Goal: Information Seeking & Learning: Learn about a topic

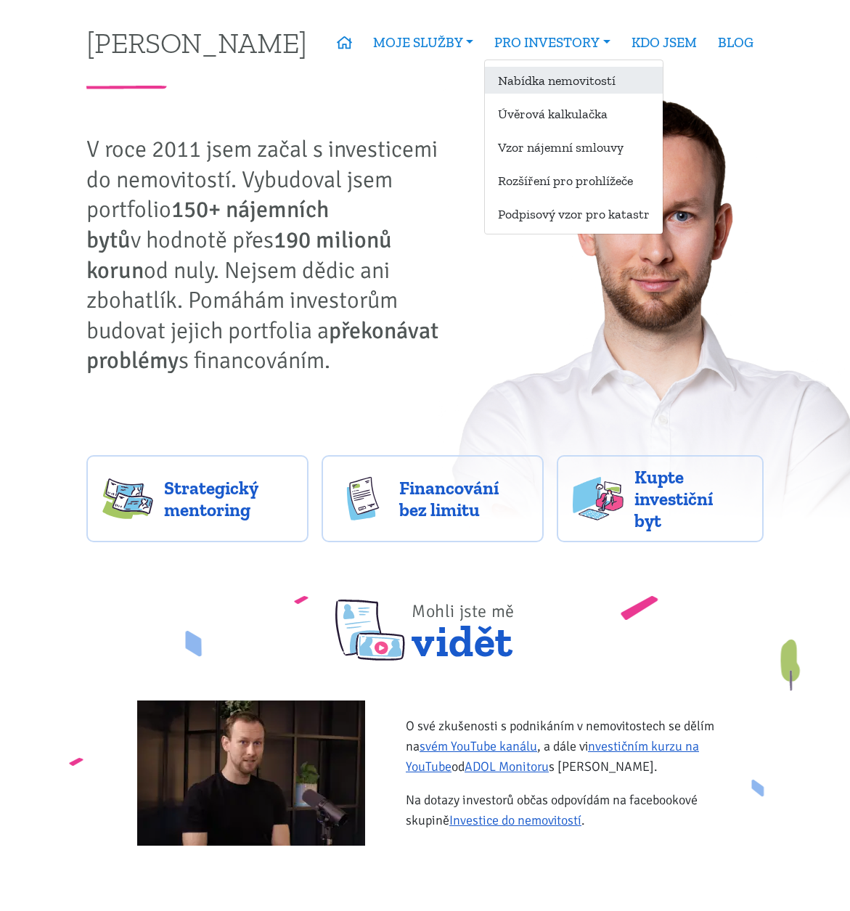
click at [566, 87] on link "Nabídka nemovitostí" at bounding box center [574, 80] width 178 height 27
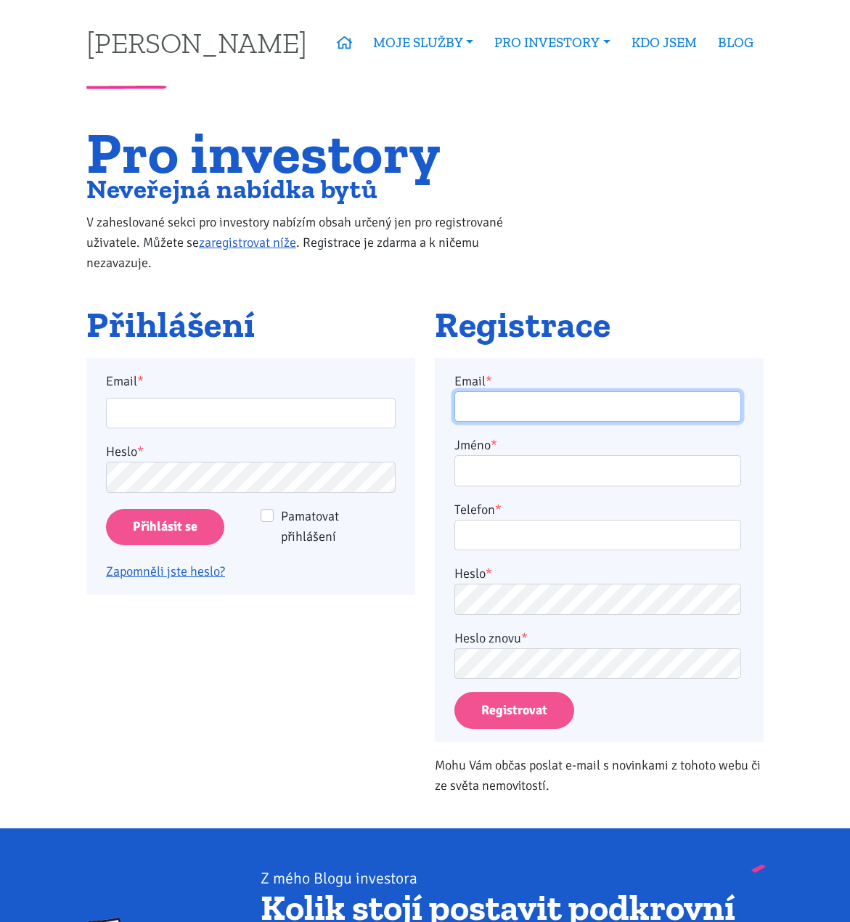
type input "[EMAIL_ADDRESS][DOMAIN_NAME]"
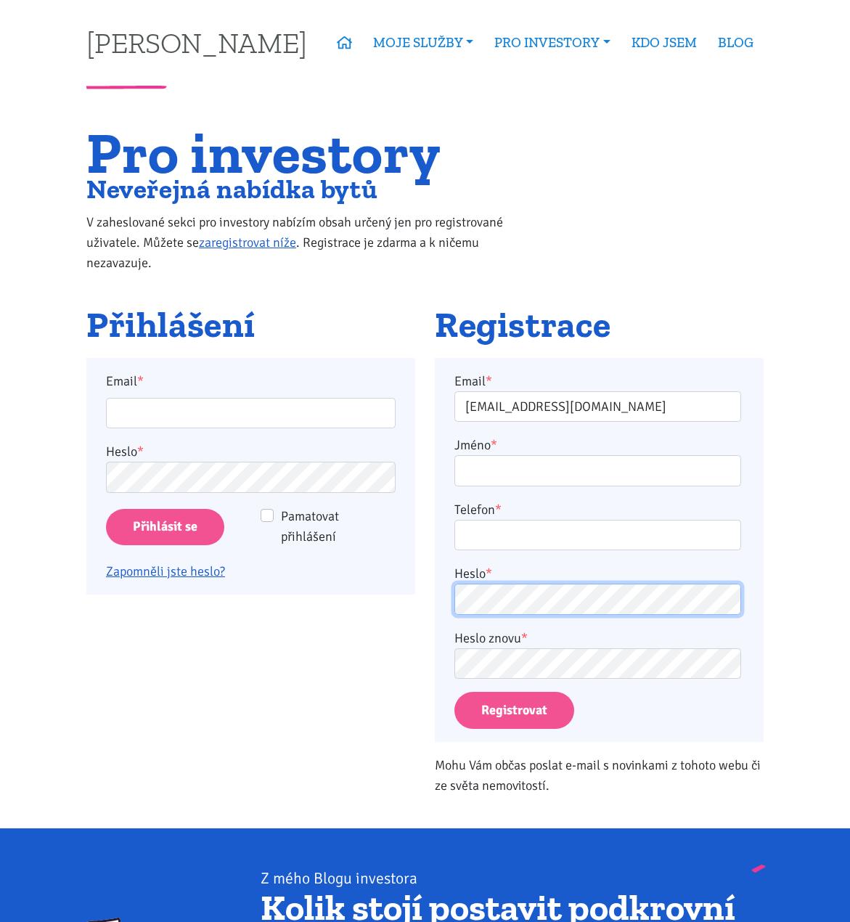
type input "[EMAIL_ADDRESS][DOMAIN_NAME]"
click at [546, 281] on div "Pro investory Neveřejná nabídka bytů V zaheslované sekci pro investory nabízím …" at bounding box center [425, 216] width 697 height 177
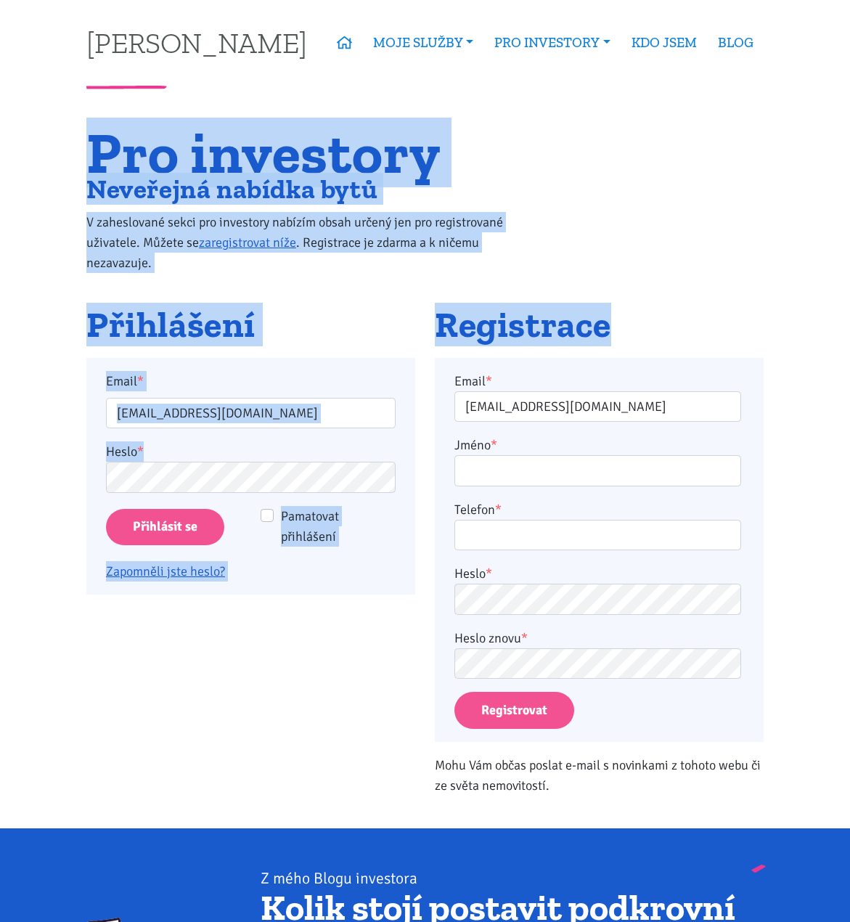
drag, startPoint x: 670, startPoint y: 331, endPoint x: 25, endPoint y: 139, distance: 672.3
click at [25, 139] on body "[PERSON_NAME] ÚVOD MOJE SLUŽBY Strategický mentoring Financování bez limitu Kup…" at bounding box center [425, 815] width 850 height 1631
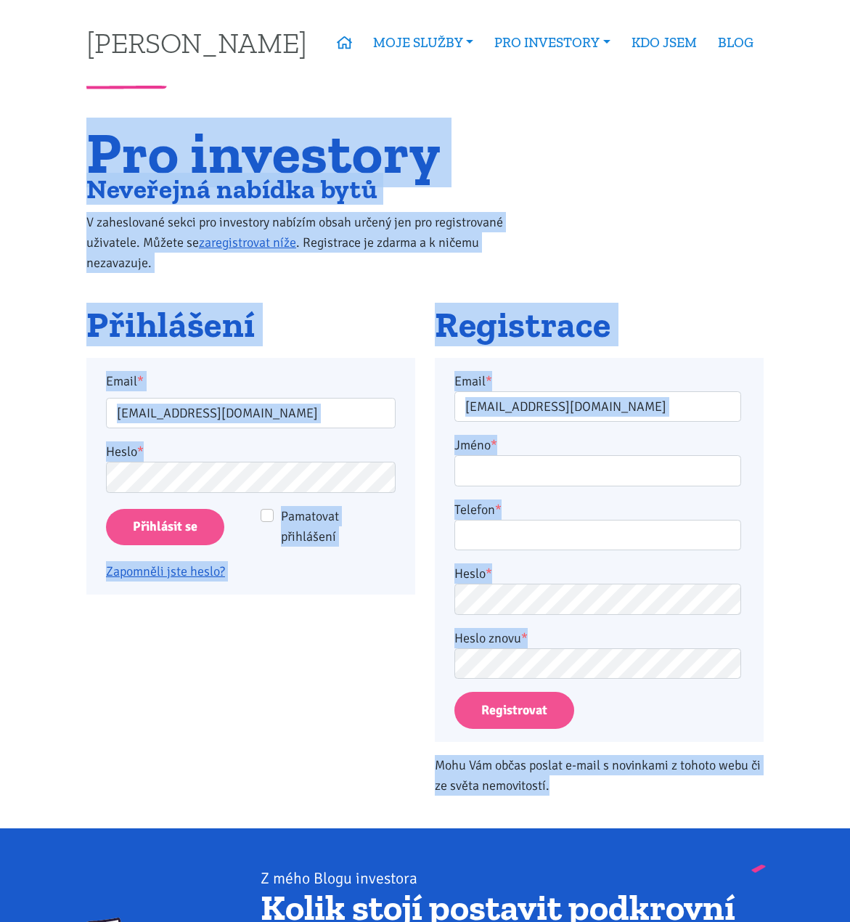
drag, startPoint x: 38, startPoint y: 138, endPoint x: 830, endPoint y: 778, distance: 1018.7
click at [830, 778] on body "[PERSON_NAME] ÚVOD MOJE SLUŽBY Strategický mentoring Financování bez limitu Kup…" at bounding box center [425, 815] width 850 height 1631
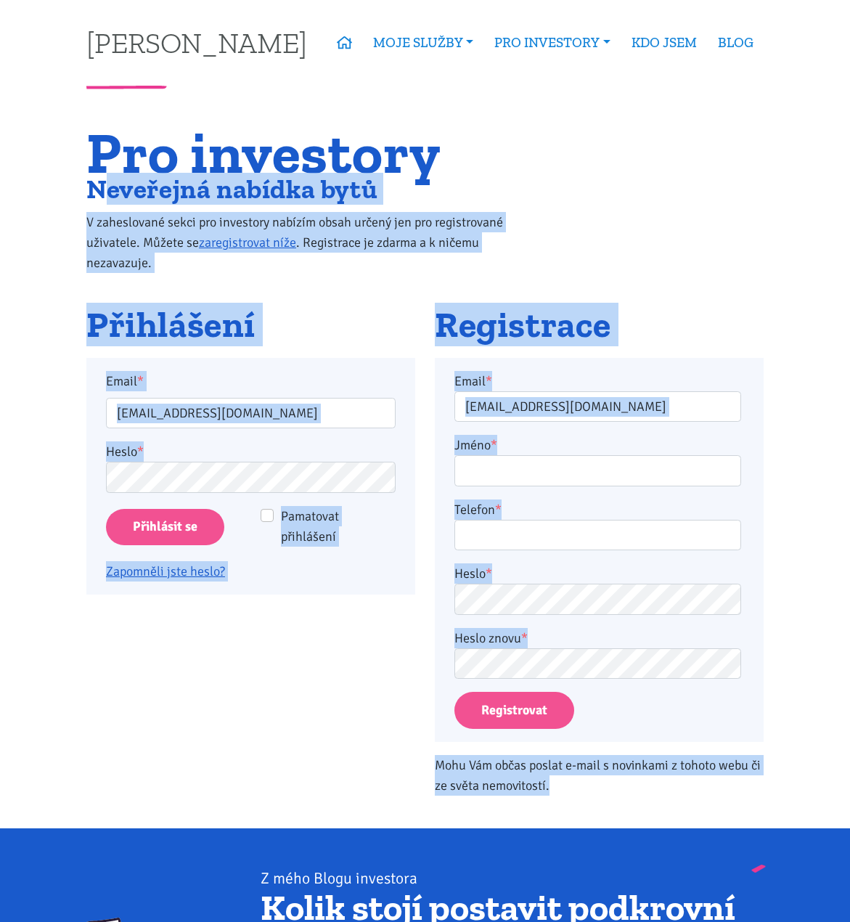
drag, startPoint x: 769, startPoint y: 780, endPoint x: 118, endPoint y: 163, distance: 896.3
click at [118, 163] on div "Pro investory Neveřejná nabídka bytů V zaheslované sekci pro investory nabízím …" at bounding box center [425, 468] width 697 height 680
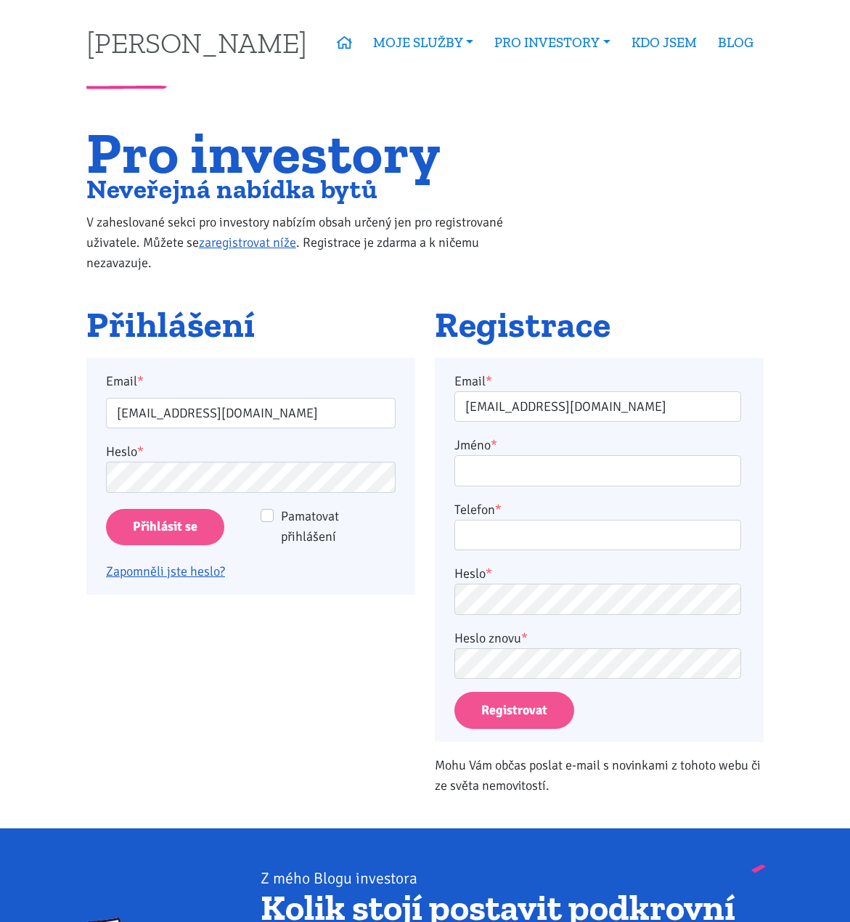
click at [94, 152] on h1 "Pro investory" at bounding box center [308, 152] width 445 height 49
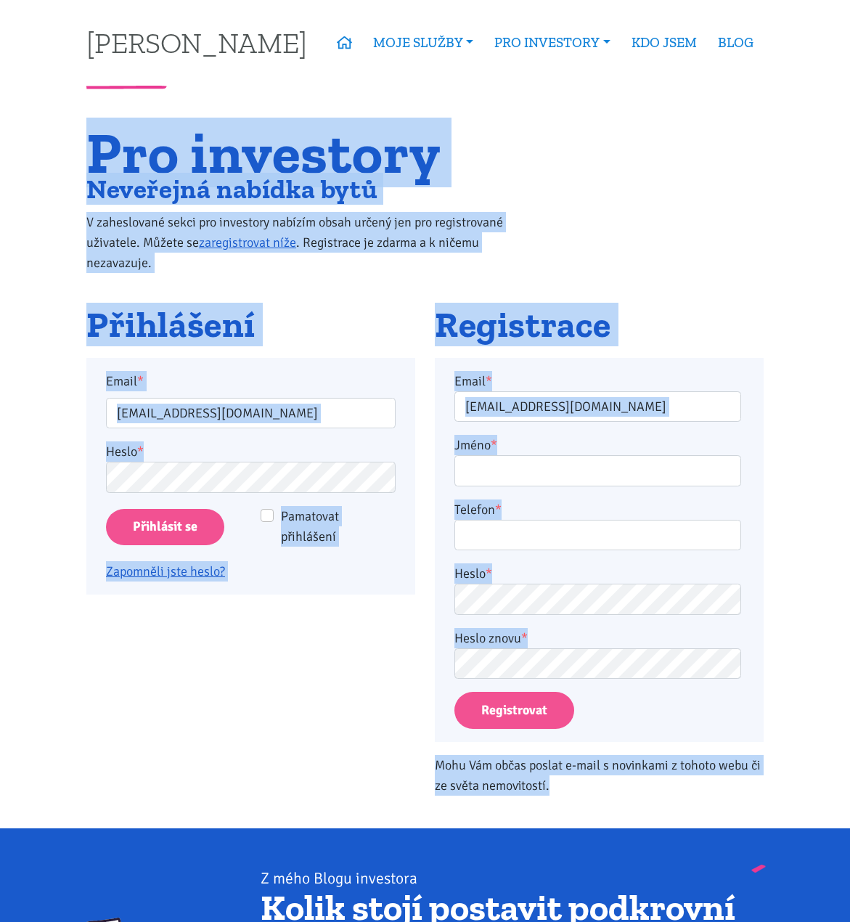
drag, startPoint x: 81, startPoint y: 150, endPoint x: 673, endPoint y: 783, distance: 866.8
click at [673, 783] on div "Pro investory Neveřejná nabídka bytů V zaheslované sekci pro investory nabízím …" at bounding box center [425, 468] width 697 height 680
click at [673, 783] on p "Mohu Vám občas poslat e-mail s novinkami z tohoto webu či ze světa nemovitostí." at bounding box center [599, 775] width 329 height 41
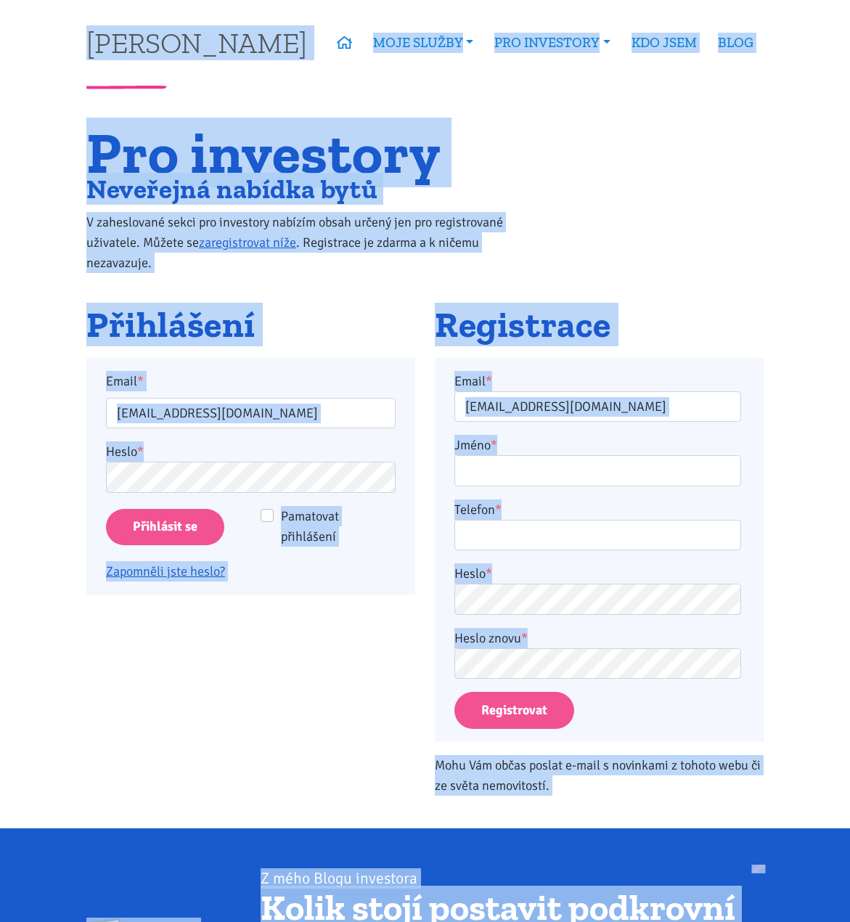
click at [761, 613] on div "Email * tom@tk1.cz Jméno * Telefon * Heslo * Heslo znovu * Registrovat" at bounding box center [599, 550] width 329 height 384
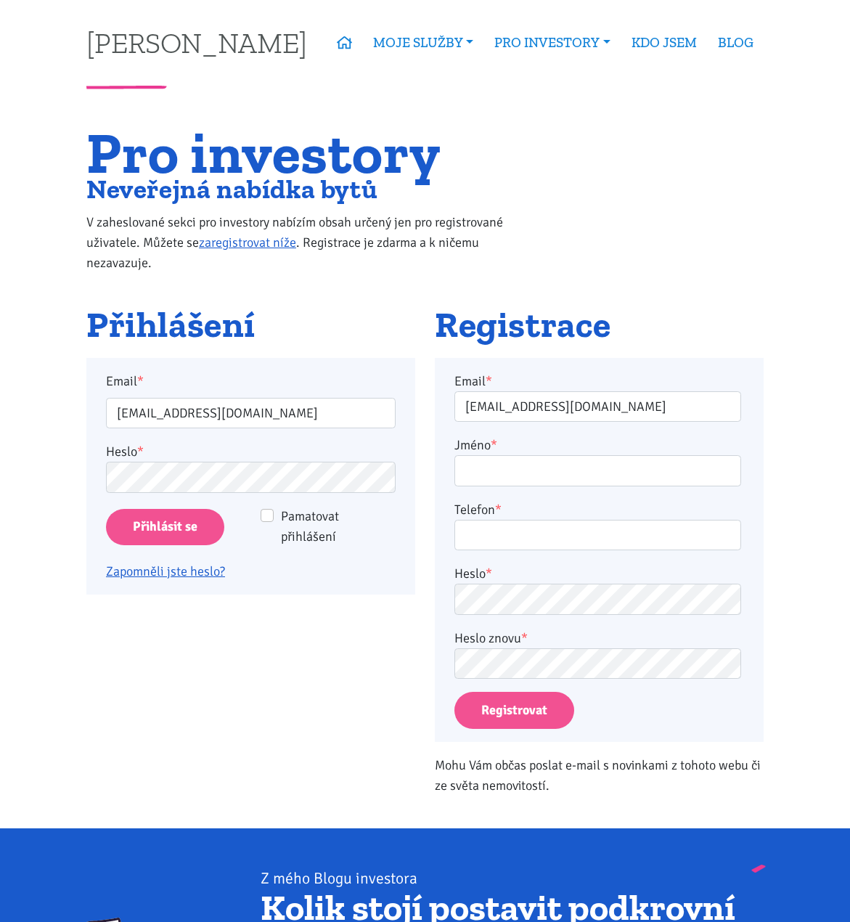
click at [721, 501] on div "Telefon *" at bounding box center [597, 525] width 287 height 52
click at [777, 531] on body "Tomáš Kučera ÚVOD MOJE SLUŽBY Strategický mentoring Financování bez limitu Kupt…" at bounding box center [425, 815] width 850 height 1631
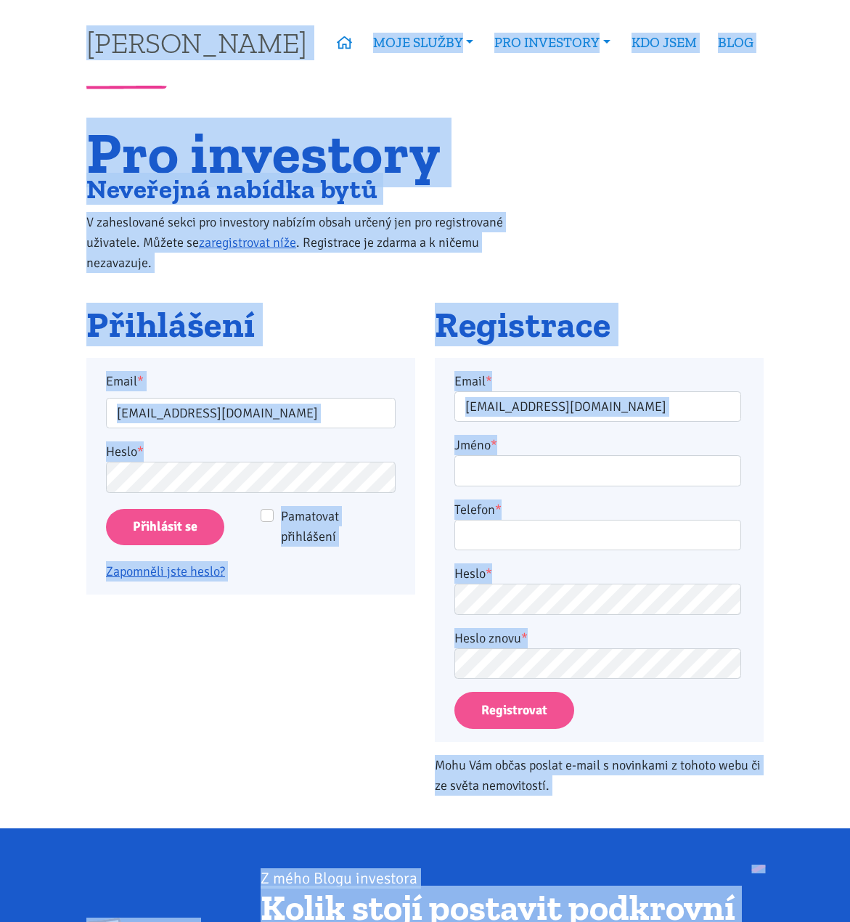
click at [747, 401] on div "Email * tom@tk1.cz Jméno * Telefon * Heslo * Heslo znovu * Registrovat" at bounding box center [599, 550] width 329 height 384
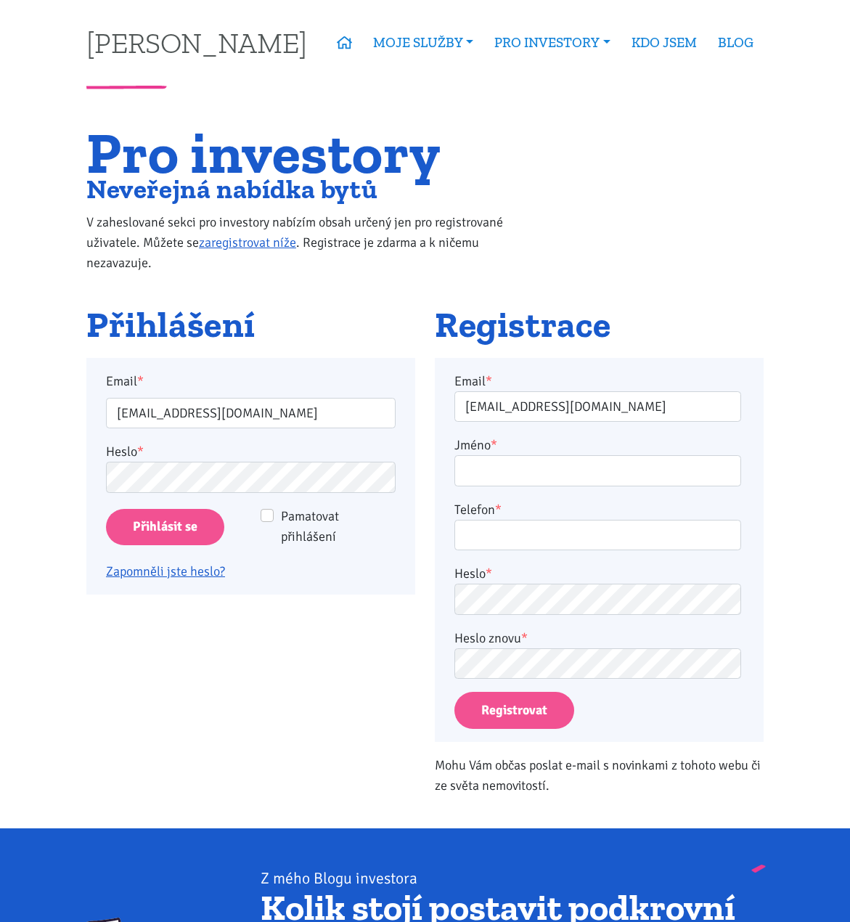
click at [598, 287] on div "Pro investory Neveřejná nabídka bytů V zaheslované sekci pro investory nabízím …" at bounding box center [425, 216] width 697 height 177
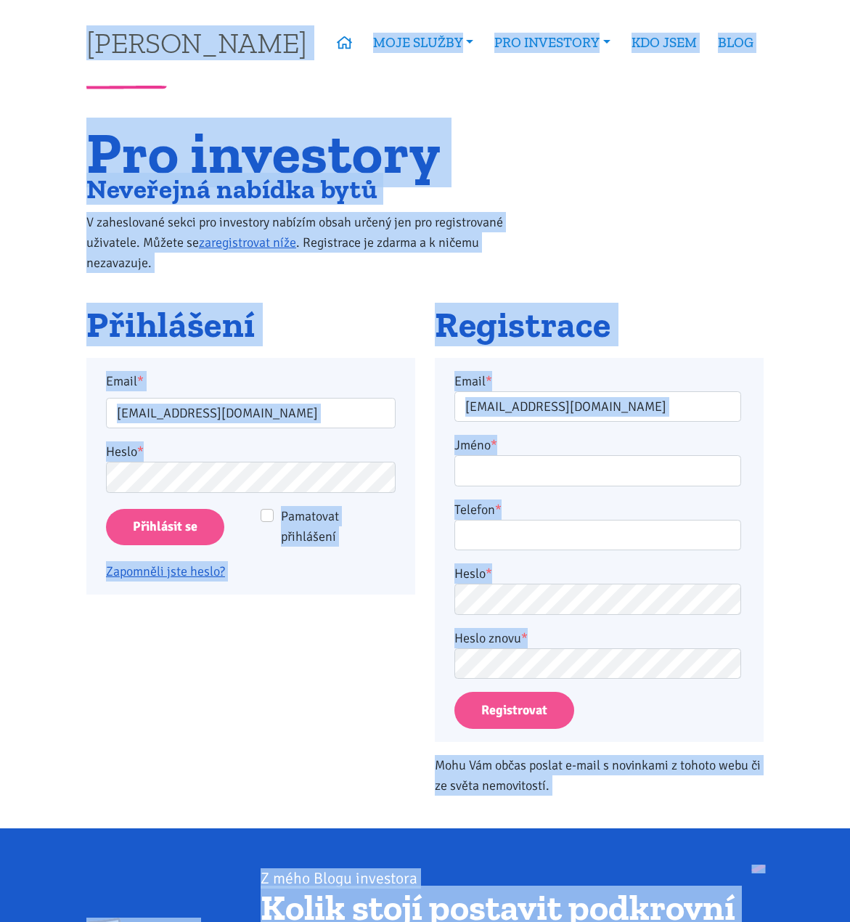
click at [628, 264] on div "Pro investory Neveřejná nabídka bytů V zaheslované sekci pro investory nabízím …" at bounding box center [425, 216] width 697 height 177
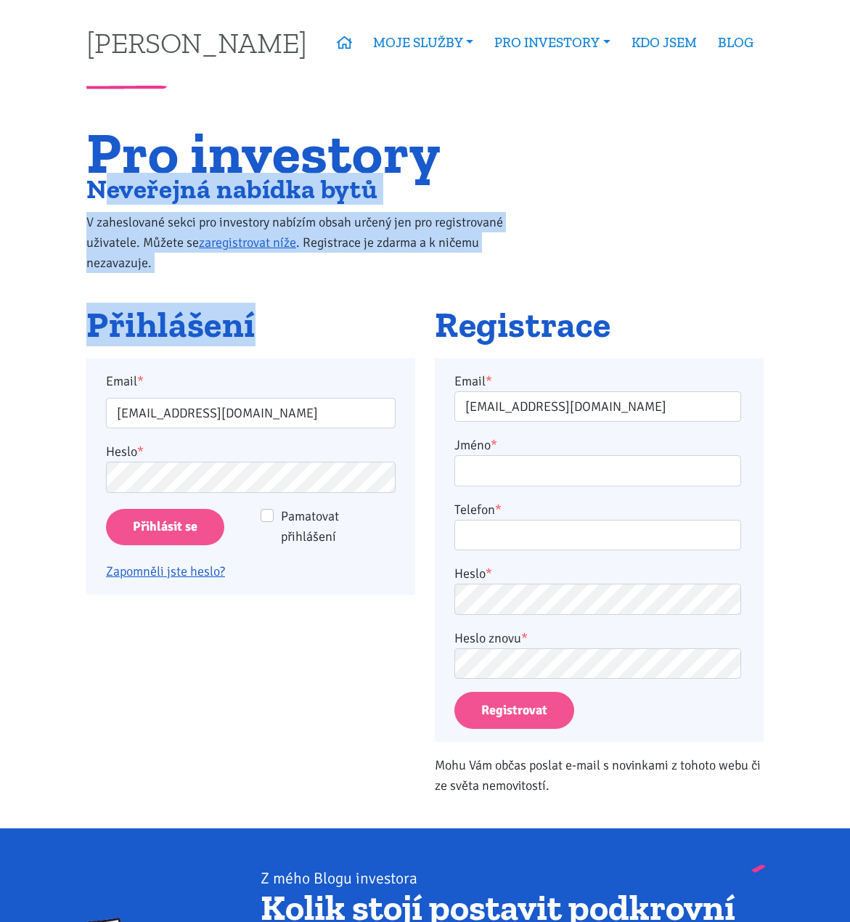
drag, startPoint x: 271, startPoint y: 323, endPoint x: 75, endPoint y: 165, distance: 252.0
click at [79, 171] on div "Pro investory Neveřejná nabídka bytů V zaheslované sekci pro investory nabízím …" at bounding box center [425, 468] width 697 height 680
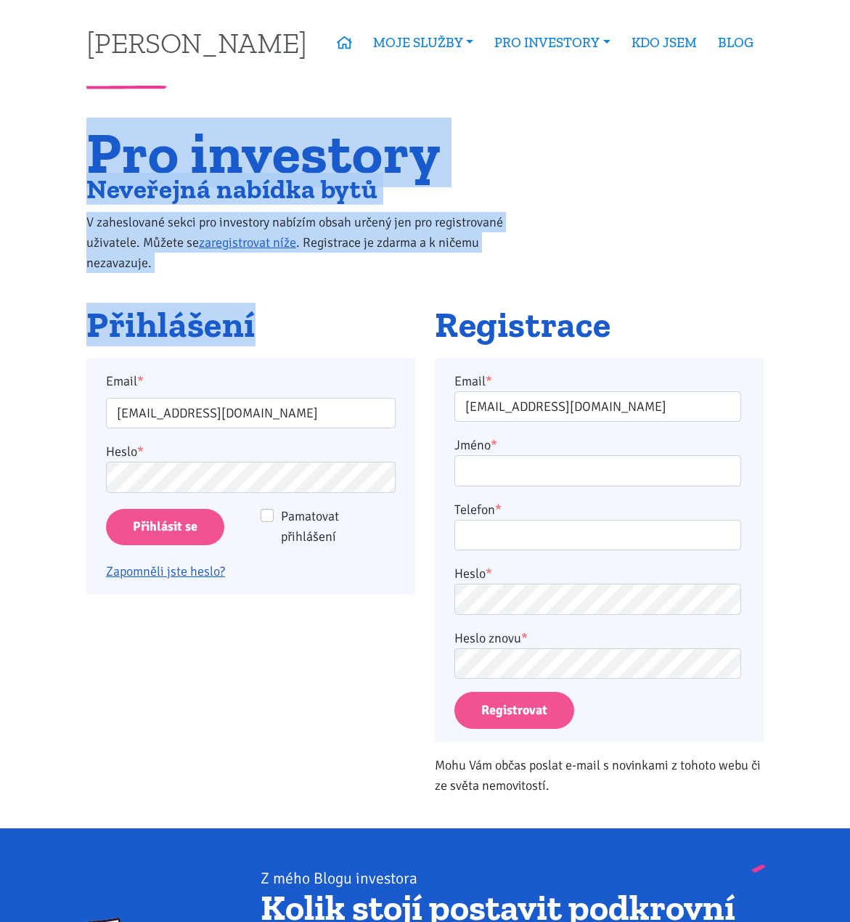
click at [75, 165] on body "Tomáš Kučera ÚVOD MOJE SLUŽBY Strategický mentoring Financování bez limitu Kupt…" at bounding box center [425, 815] width 850 height 1631
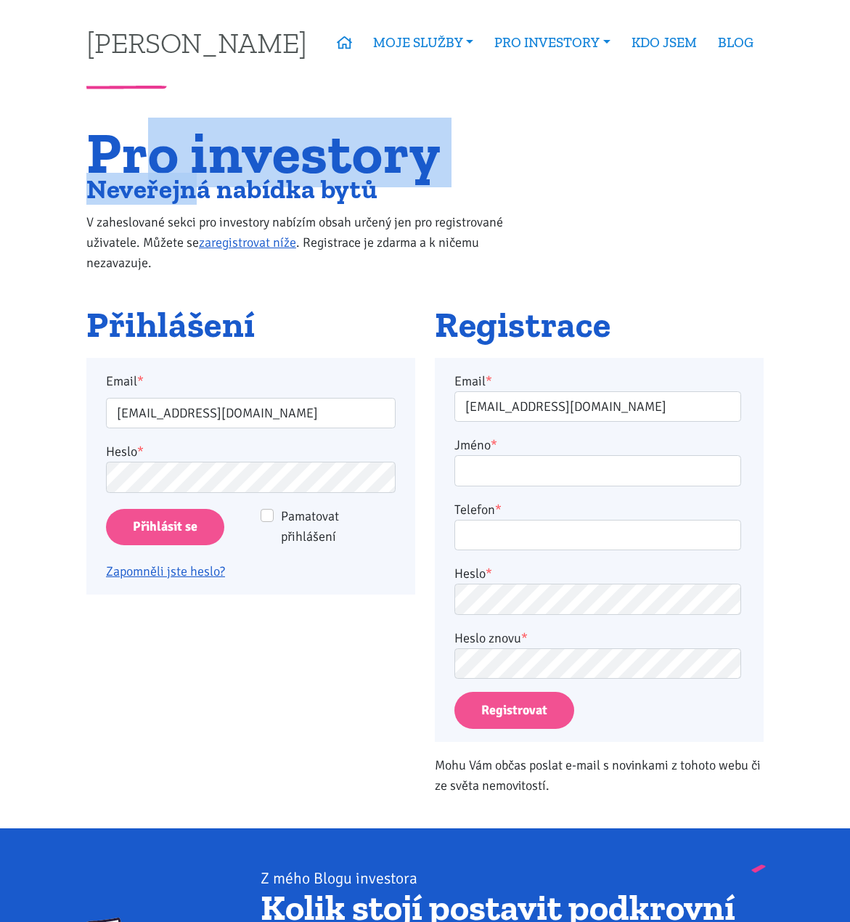
drag, startPoint x: 150, startPoint y: 150, endPoint x: 196, endPoint y: 188, distance: 60.3
click at [196, 188] on div "Pro investory Neveřejná nabídka bytů V zaheslované sekci pro investory nabízím …" at bounding box center [309, 206] width 464 height 157
click at [196, 188] on h2 "Neveřejná nabídka bytů" at bounding box center [308, 189] width 445 height 24
drag, startPoint x: 182, startPoint y: 189, endPoint x: 122, endPoint y: 144, distance: 74.8
click at [122, 144] on div "Pro investory Neveřejná nabídka bytů V zaheslované sekci pro investory nabízím …" at bounding box center [309, 206] width 464 height 157
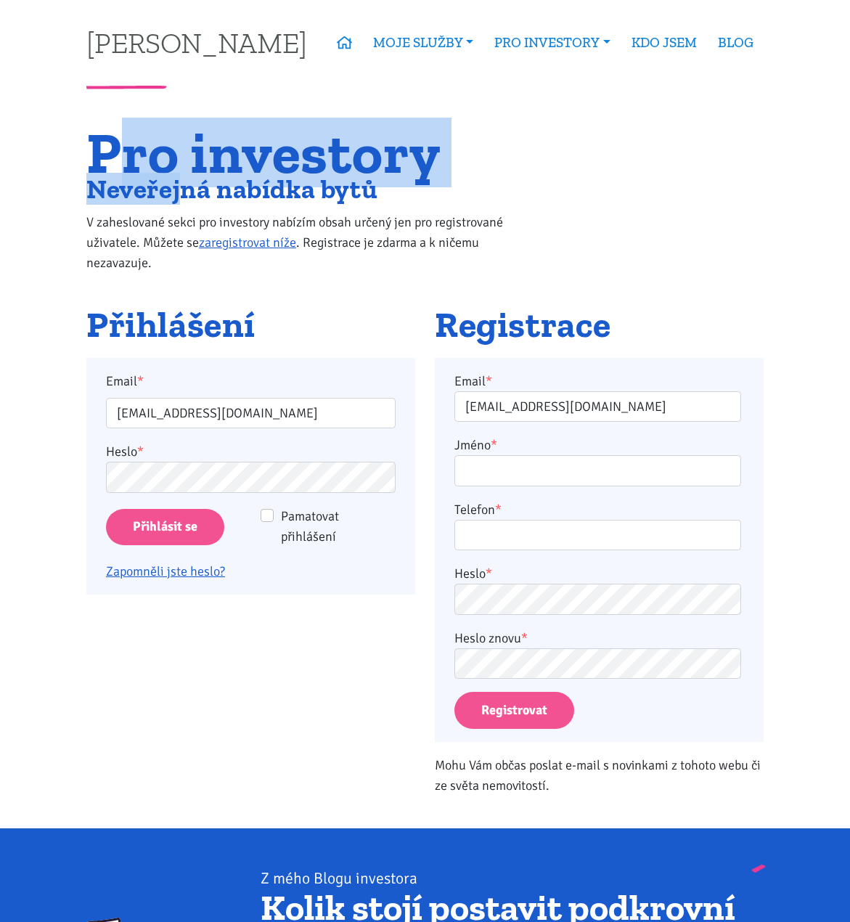
click at [122, 144] on h1 "Pro investory" at bounding box center [308, 152] width 445 height 49
drag, startPoint x: 132, startPoint y: 150, endPoint x: 179, endPoint y: 176, distance: 53.7
click at [179, 176] on div "Pro investory Neveřejná nabídka bytů V zaheslované sekci pro investory nabízím …" at bounding box center [309, 206] width 464 height 157
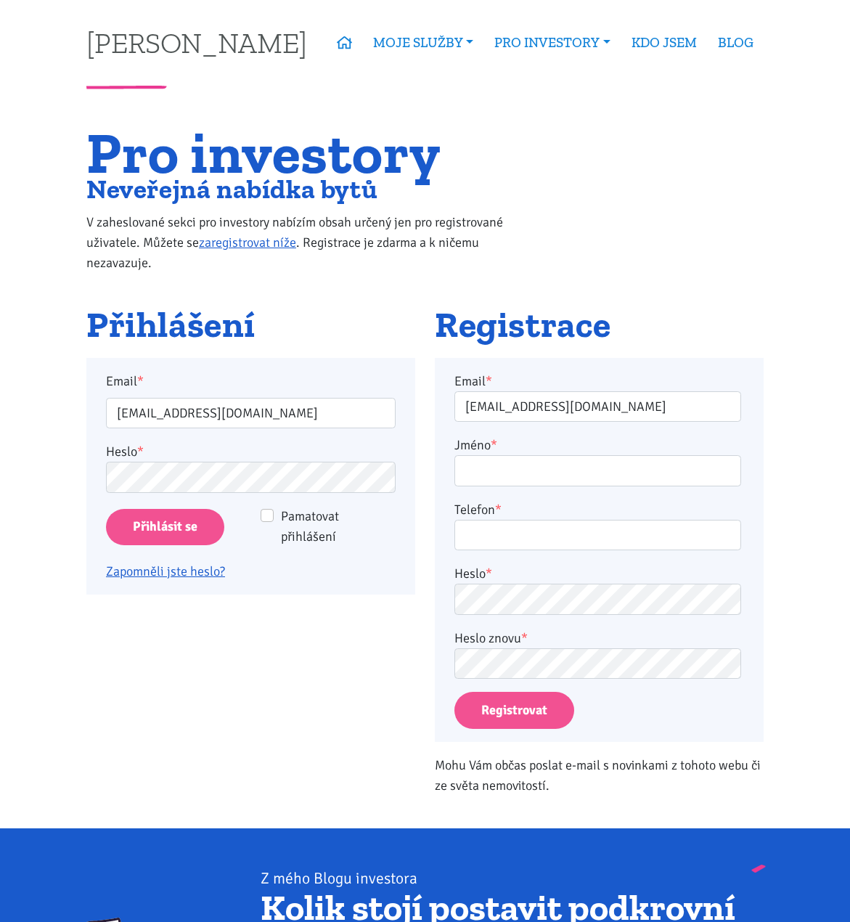
click at [208, 189] on h2 "Neveřejná nabídka bytů" at bounding box center [308, 189] width 445 height 24
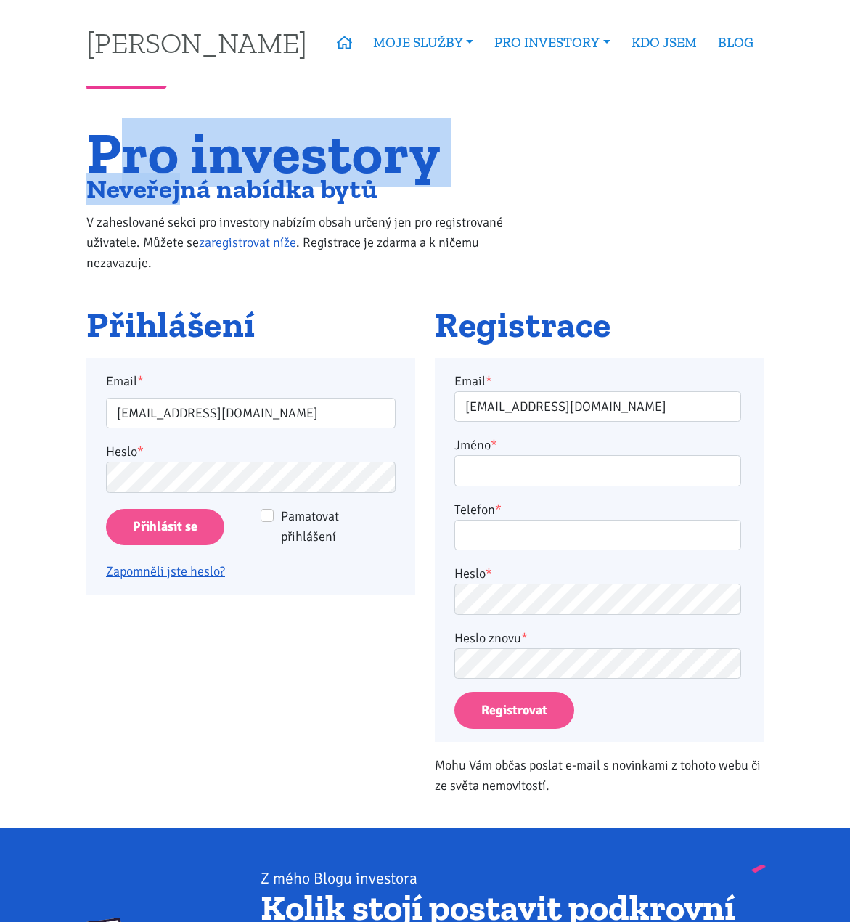
drag, startPoint x: 187, startPoint y: 195, endPoint x: 115, endPoint y: 163, distance: 79.3
click at [115, 163] on div "Pro investory Neveřejná nabídka bytů V zaheslované sekci pro investory nabízím …" at bounding box center [309, 206] width 464 height 157
click at [115, 163] on h1 "Pro investory" at bounding box center [308, 152] width 445 height 49
drag, startPoint x: 121, startPoint y: 160, endPoint x: 161, endPoint y: 187, distance: 47.7
click at [161, 187] on div "Pro investory Neveřejná nabídka bytů V zaheslované sekci pro investory nabízím …" at bounding box center [309, 206] width 464 height 157
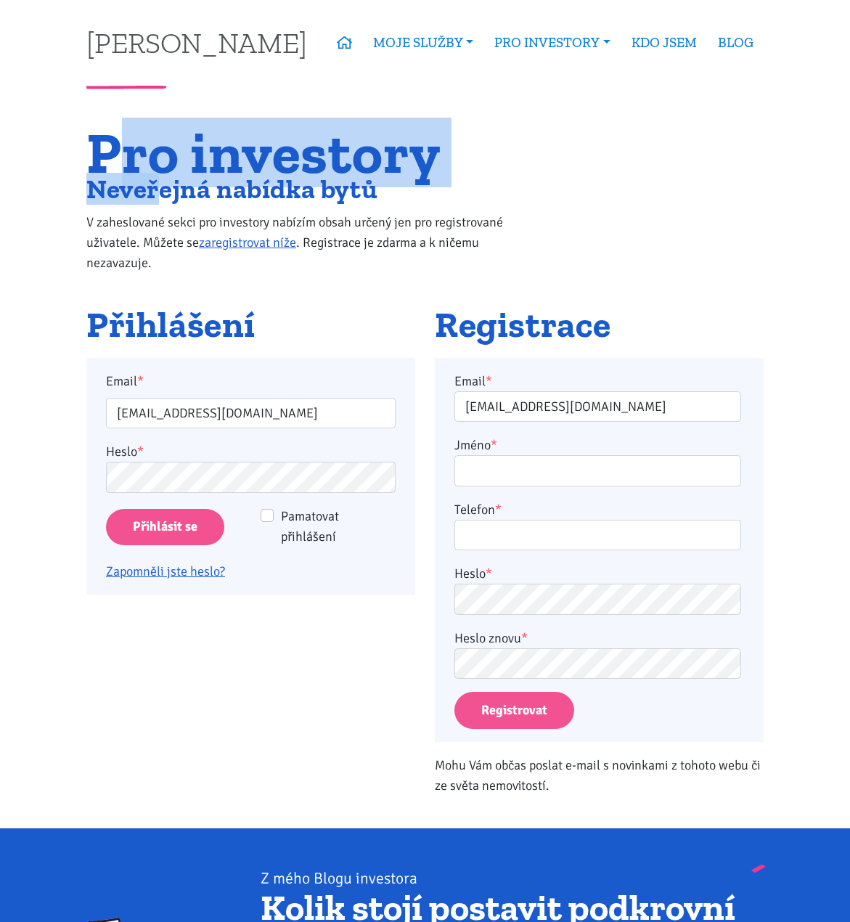
click at [161, 187] on h2 "Neveřejná nabídka bytů" at bounding box center [308, 189] width 445 height 24
drag, startPoint x: 168, startPoint y: 188, endPoint x: 118, endPoint y: 147, distance: 64.4
click at [118, 147] on div "Pro investory Neveřejná nabídka bytů V zaheslované sekci pro investory nabízím …" at bounding box center [309, 206] width 464 height 157
click at [118, 147] on h1 "Pro investory" at bounding box center [308, 152] width 445 height 49
drag, startPoint x: 127, startPoint y: 144, endPoint x: 161, endPoint y: 178, distance: 47.7
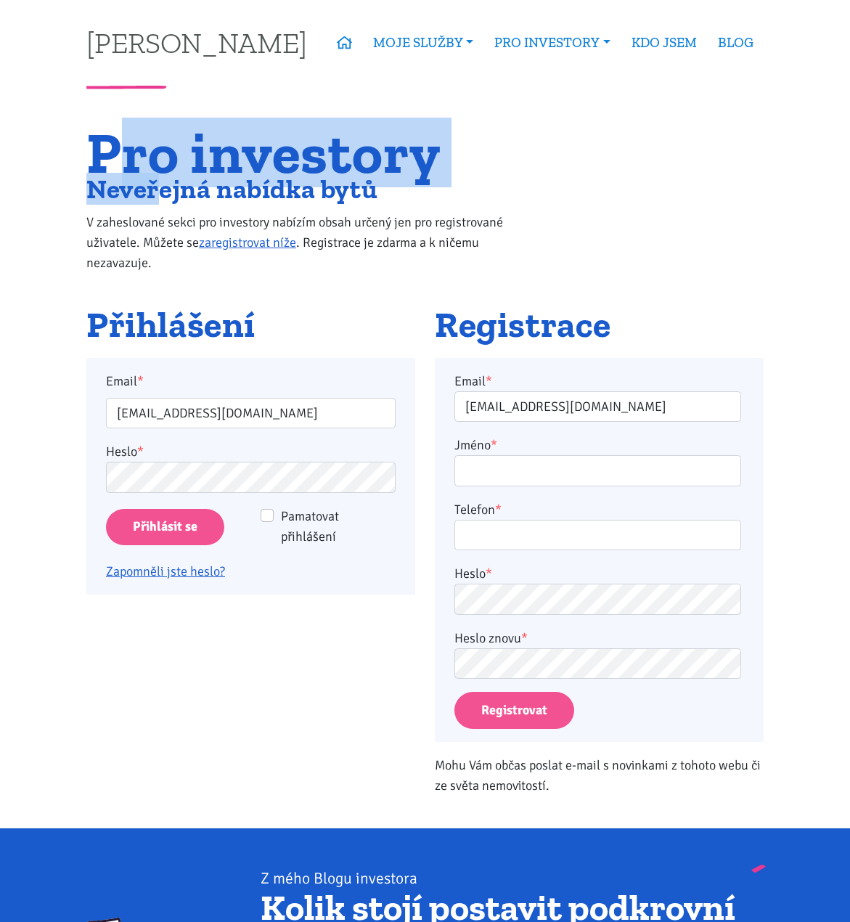
click at [161, 178] on div "Pro investory Neveřejná nabídka bytů V zaheslované sekci pro investory nabízím …" at bounding box center [309, 206] width 464 height 157
click at [161, 178] on h2 "Neveřejná nabídka bytů" at bounding box center [308, 189] width 445 height 24
drag, startPoint x: 168, startPoint y: 187, endPoint x: 121, endPoint y: 163, distance: 52.3
click at [121, 163] on div "Pro investory Neveřejná nabídka bytů V zaheslované sekci pro investory nabízím …" at bounding box center [309, 206] width 464 height 157
click at [121, 163] on h1 "Pro investory" at bounding box center [308, 152] width 445 height 49
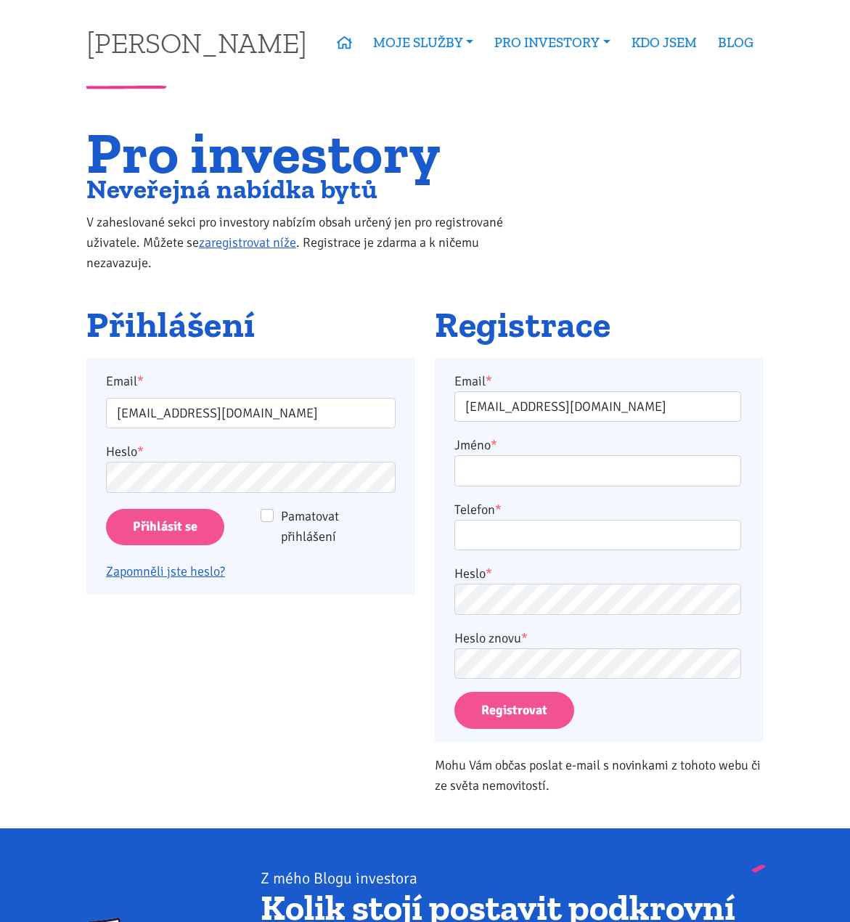
click at [144, 164] on h1 "Pro investory" at bounding box center [308, 152] width 445 height 49
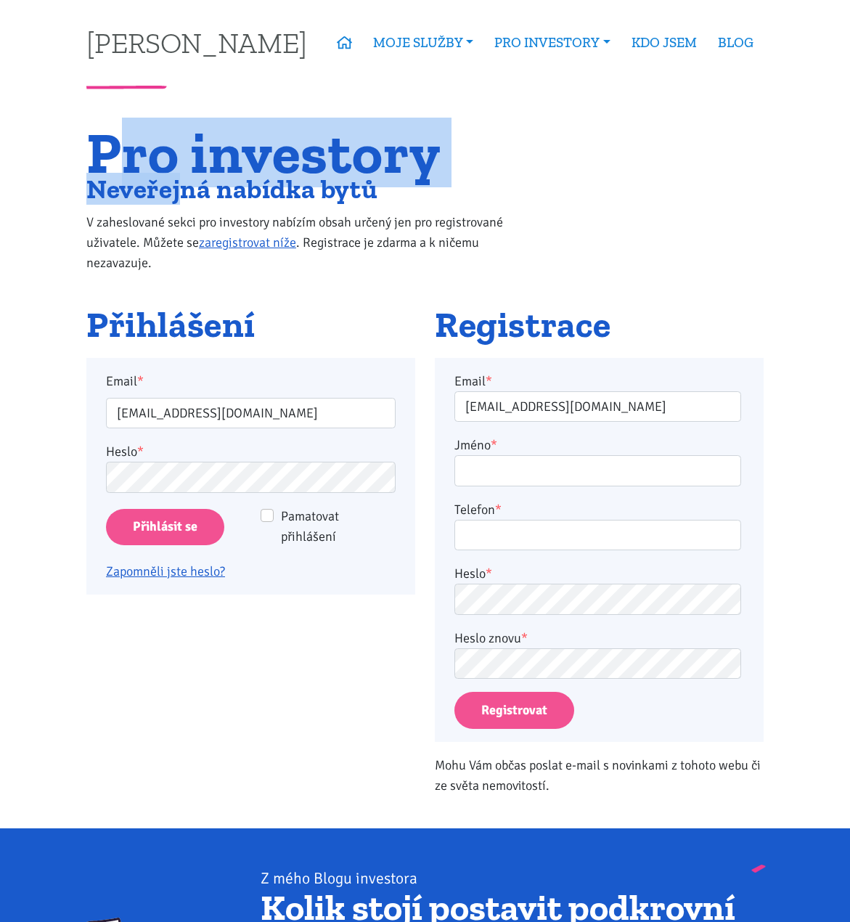
drag, startPoint x: 128, startPoint y: 152, endPoint x: 187, endPoint y: 183, distance: 66.9
click at [187, 183] on div "Pro investory Neveřejná nabídka bytů V zaheslované sekci pro investory nabízím …" at bounding box center [309, 206] width 464 height 157
click at [187, 183] on h2 "Neveřejná nabídka bytů" at bounding box center [308, 189] width 445 height 24
drag, startPoint x: 181, startPoint y: 187, endPoint x: 136, endPoint y: 141, distance: 65.2
click at [136, 141] on div "Pro investory Neveřejná nabídka bytů V zaheslované sekci pro investory nabízím …" at bounding box center [309, 206] width 464 height 157
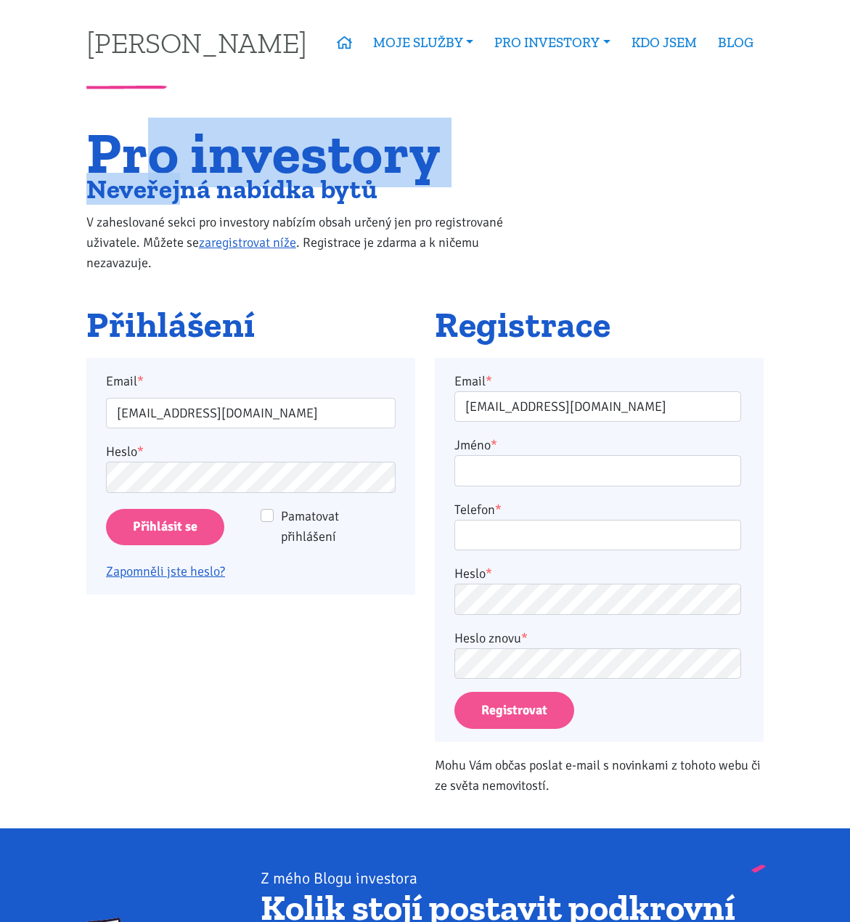
click at [136, 141] on h1 "Pro investory" at bounding box center [308, 152] width 445 height 49
drag, startPoint x: 125, startPoint y: 140, endPoint x: 184, endPoint y: 174, distance: 68.6
click at [184, 174] on div "Pro investory Neveřejná nabídka bytů V zaheslované sekci pro investory nabízím …" at bounding box center [309, 206] width 464 height 157
click at [184, 177] on h2 "Neveřejná nabídka bytů" at bounding box center [308, 189] width 445 height 24
drag, startPoint x: 187, startPoint y: 185, endPoint x: 128, endPoint y: 167, distance: 61.5
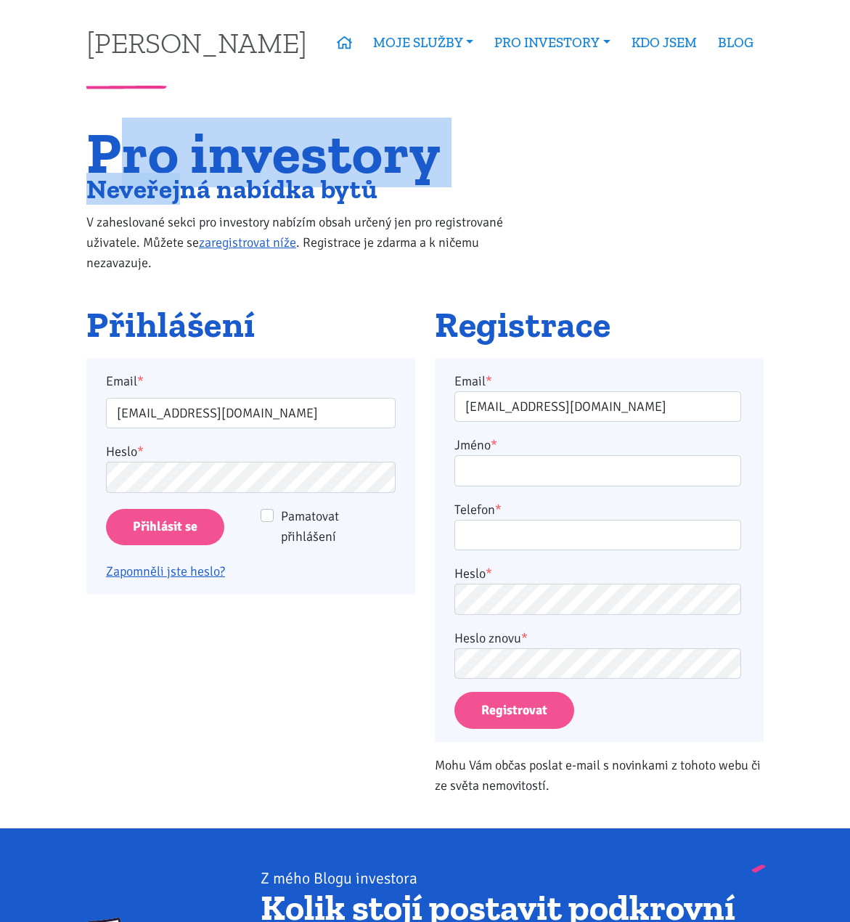
click at [128, 167] on div "Pro investory Neveřejná nabídka bytů V zaheslované sekci pro investory nabízím …" at bounding box center [309, 206] width 464 height 157
click at [128, 167] on h1 "Pro investory" at bounding box center [308, 152] width 445 height 49
drag, startPoint x: 142, startPoint y: 158, endPoint x: 179, endPoint y: 194, distance: 51.9
click at [179, 194] on div "Pro investory Neveřejná nabídka bytů V zaheslované sekci pro investory nabízím …" at bounding box center [309, 206] width 464 height 157
click at [179, 194] on h2 "Neveřejná nabídka bytů" at bounding box center [308, 189] width 445 height 24
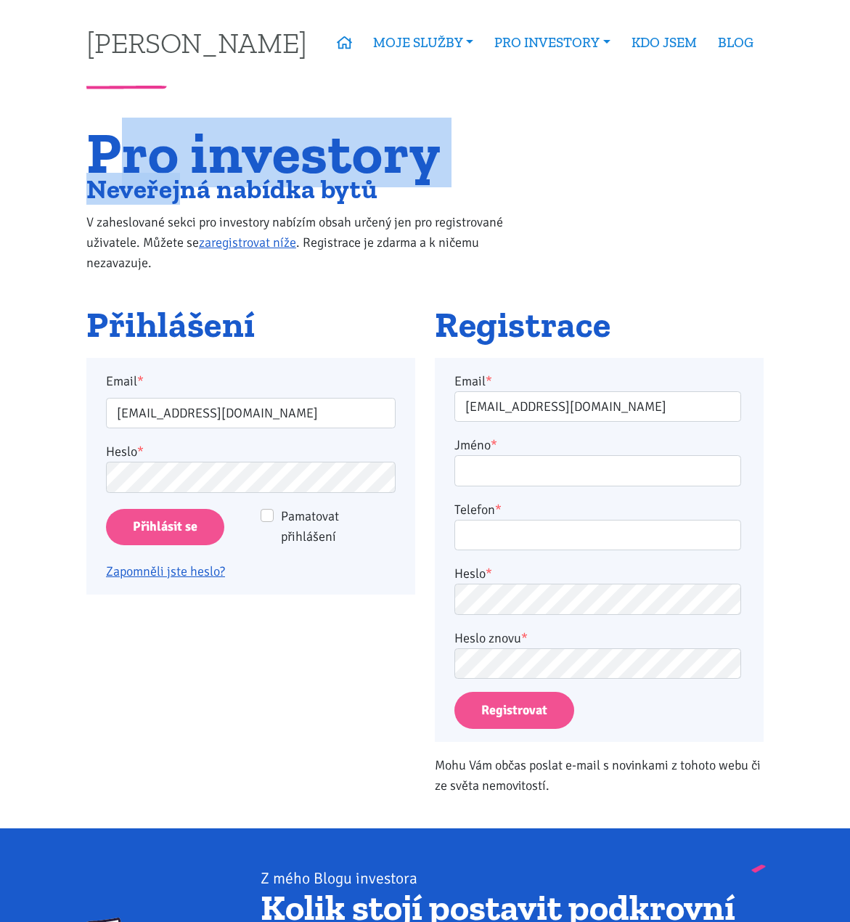
drag, startPoint x: 181, startPoint y: 184, endPoint x: 124, endPoint y: 163, distance: 60.8
click at [124, 163] on div "Pro investory Neveřejná nabídka bytů V zaheslované sekci pro investory nabízím …" at bounding box center [309, 206] width 464 height 157
click at [124, 163] on h1 "Pro investory" at bounding box center [308, 152] width 445 height 49
drag, startPoint x: 164, startPoint y: 194, endPoint x: 126, endPoint y: 164, distance: 48.5
click at [126, 164] on div "Pro investory Neveřejná nabídka bytů V zaheslované sekci pro investory nabízím …" at bounding box center [309, 206] width 464 height 157
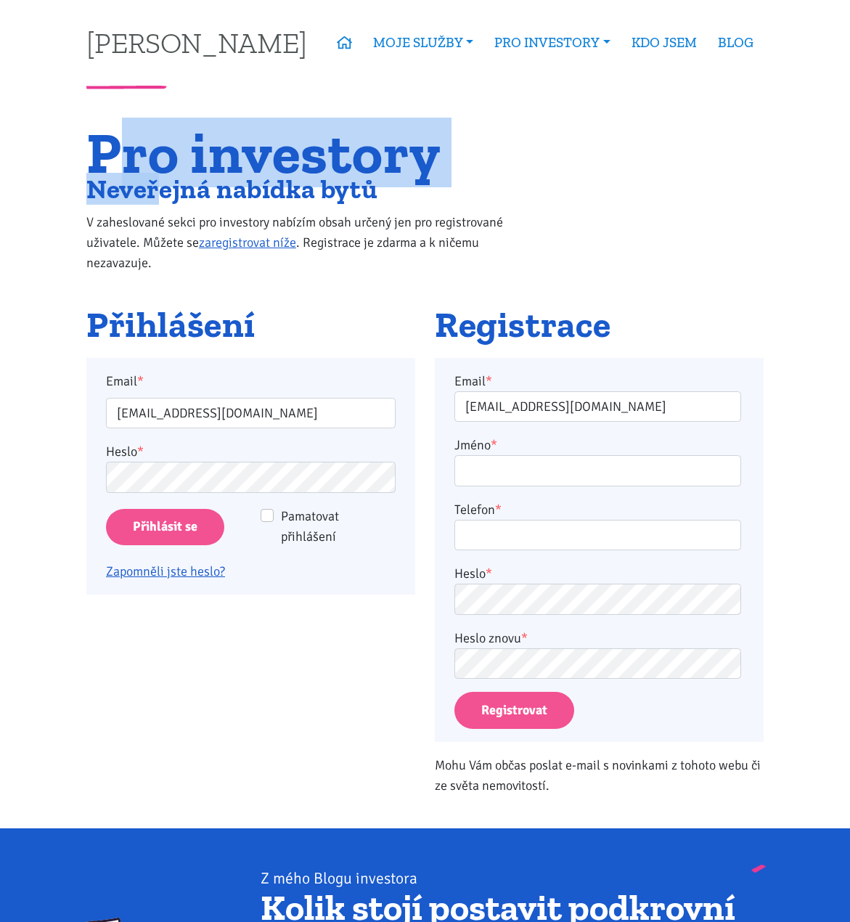
click at [126, 164] on h1 "Pro investory" at bounding box center [308, 152] width 445 height 49
drag, startPoint x: 128, startPoint y: 150, endPoint x: 163, endPoint y: 187, distance: 50.3
click at [163, 187] on div "Pro investory Neveřejná nabídka bytů V zaheslované sekci pro investory nabízím …" at bounding box center [309, 206] width 464 height 157
click at [163, 187] on h2 "Neveřejná nabídka bytů" at bounding box center [308, 189] width 445 height 24
drag, startPoint x: 163, startPoint y: 187, endPoint x: 129, endPoint y: 152, distance: 48.8
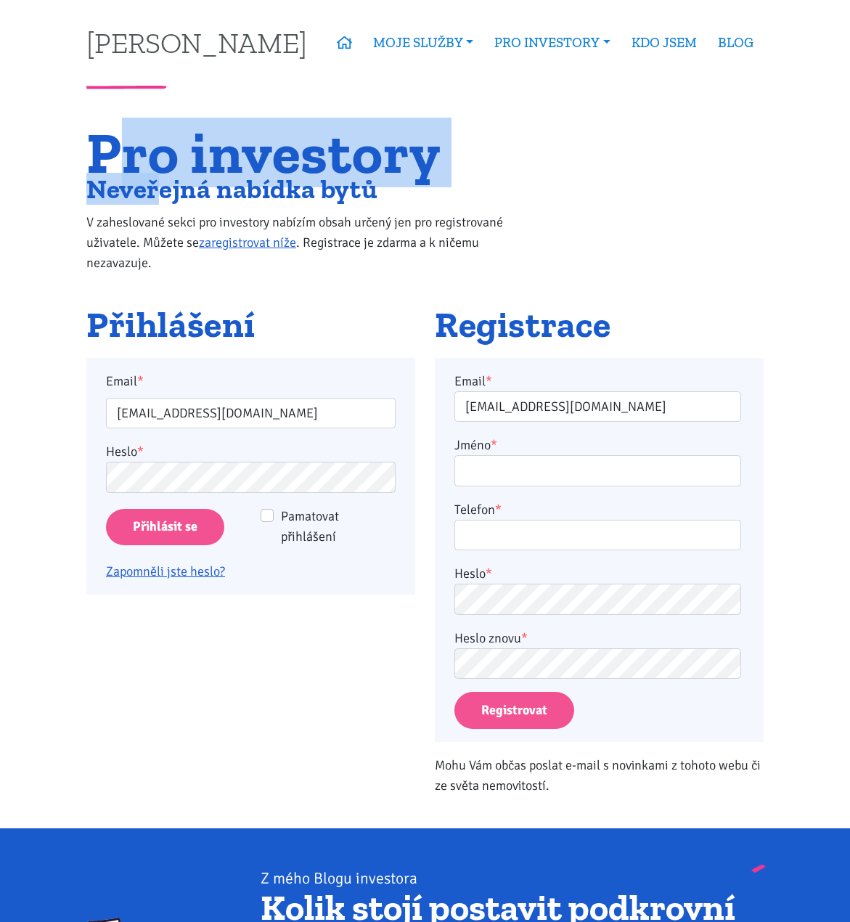
click at [129, 152] on div "Pro investory Neveřejná nabídka bytů V zaheslované sekci pro investory nabízím …" at bounding box center [309, 206] width 464 height 157
click at [129, 152] on h1 "Pro investory" at bounding box center [308, 152] width 445 height 49
drag, startPoint x: 129, startPoint y: 152, endPoint x: 176, endPoint y: 186, distance: 58.2
click at [176, 186] on div "Pro investory Neveřejná nabídka bytů V zaheslované sekci pro investory nabízím …" at bounding box center [309, 206] width 464 height 157
click at [176, 186] on h2 "Neveřejná nabídka bytů" at bounding box center [308, 189] width 445 height 24
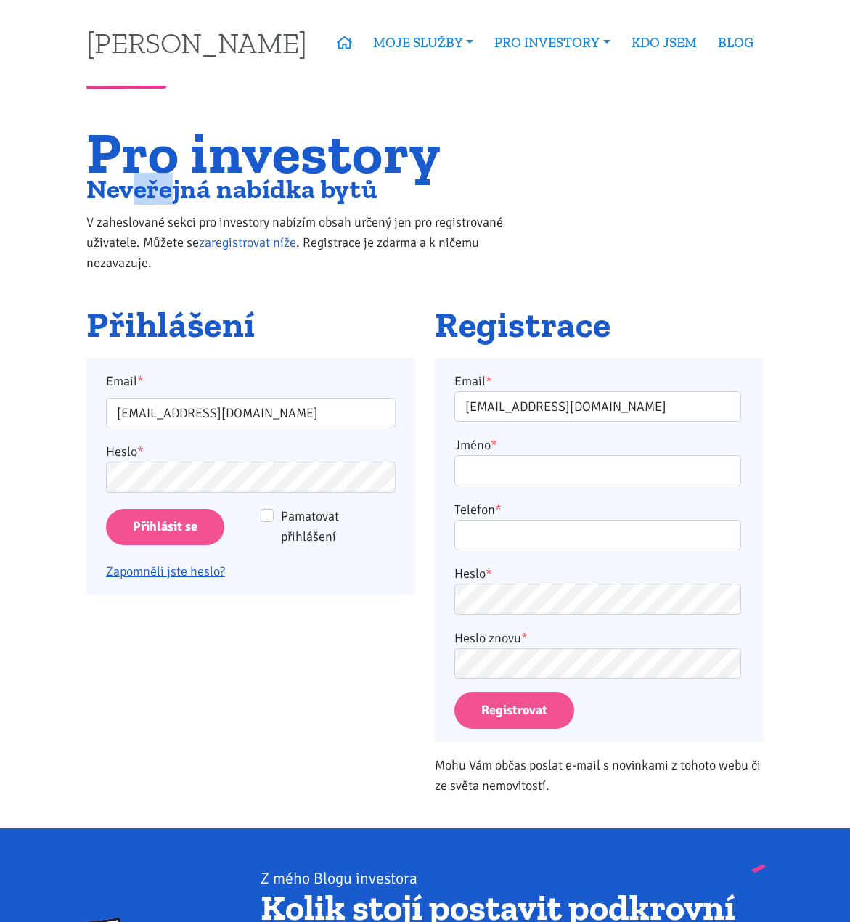
drag, startPoint x: 176, startPoint y: 188, endPoint x: 139, endPoint y: 172, distance: 40.3
click at [139, 172] on div "Pro investory Neveřejná nabídka bytů V zaheslované sekci pro investory nabízím …" at bounding box center [309, 206] width 464 height 157
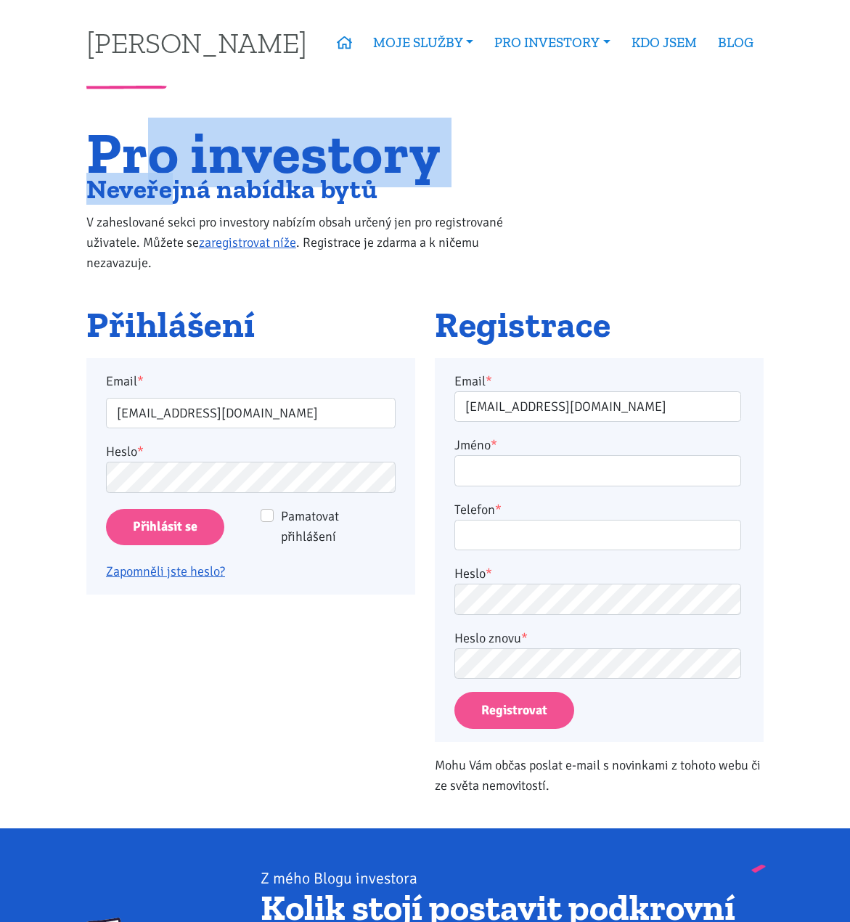
click at [139, 172] on h1 "Pro investory" at bounding box center [308, 152] width 445 height 49
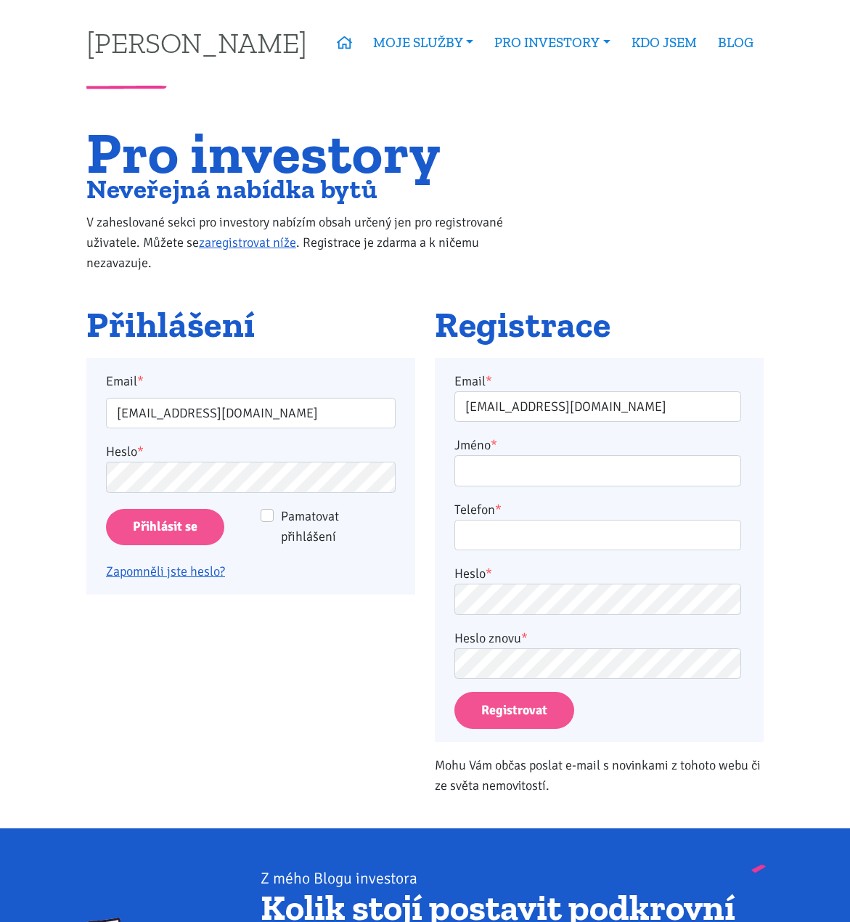
click at [729, 266] on div "Pro investory Neveřejná nabídka bytů V zaheslované sekci pro investory nabízím …" at bounding box center [425, 216] width 697 height 177
click at [733, 306] on h2 "Registrace" at bounding box center [599, 325] width 329 height 39
click at [699, 311] on h2 "Registrace" at bounding box center [599, 325] width 329 height 39
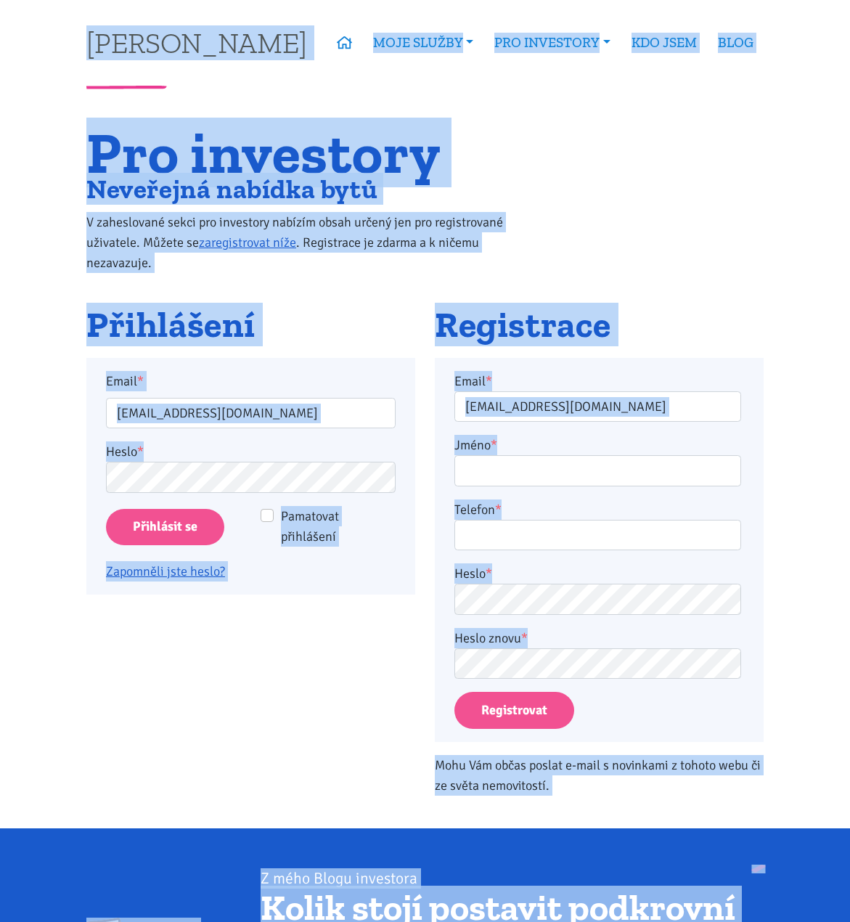
click at [116, 639] on div "Přihlášení Email * tom@tk1.cz Heslo * Pamatovat přihlášení Přihlásit se Zapomně…" at bounding box center [251, 557] width 348 height 503
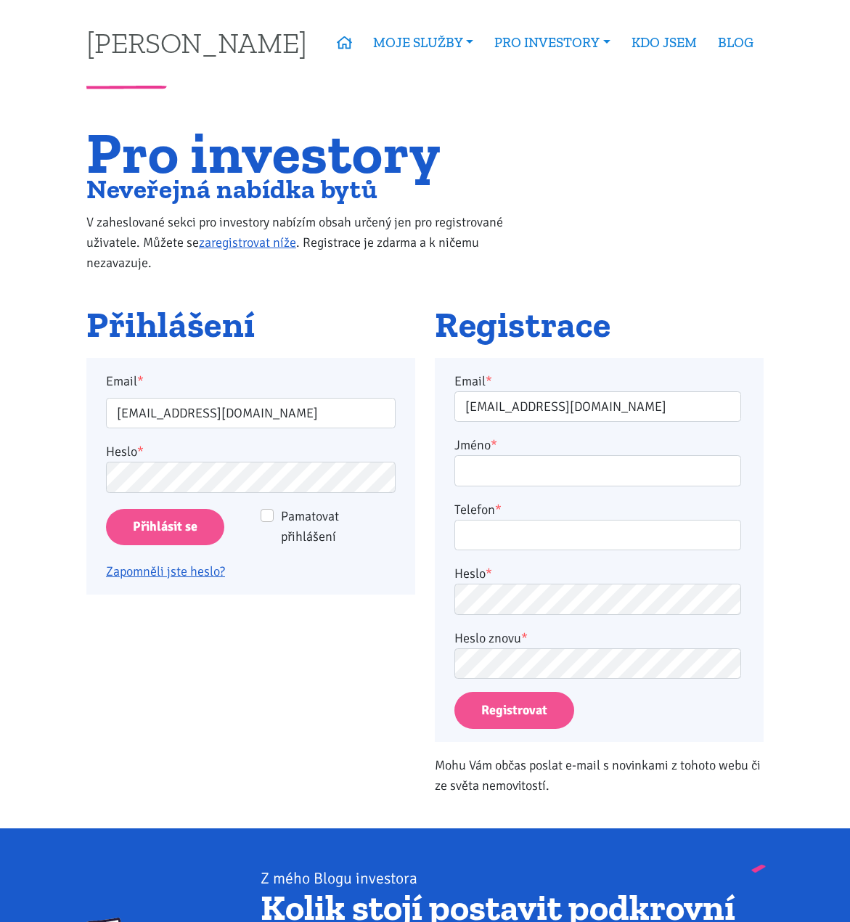
click at [239, 696] on div "Přihlášení Email * tom@tk1.cz Heslo * Pamatovat přihlášení Přihlásit se Zapomně…" at bounding box center [251, 557] width 348 height 503
